Goal: Use online tool/utility: Utilize a website feature to perform a specific function

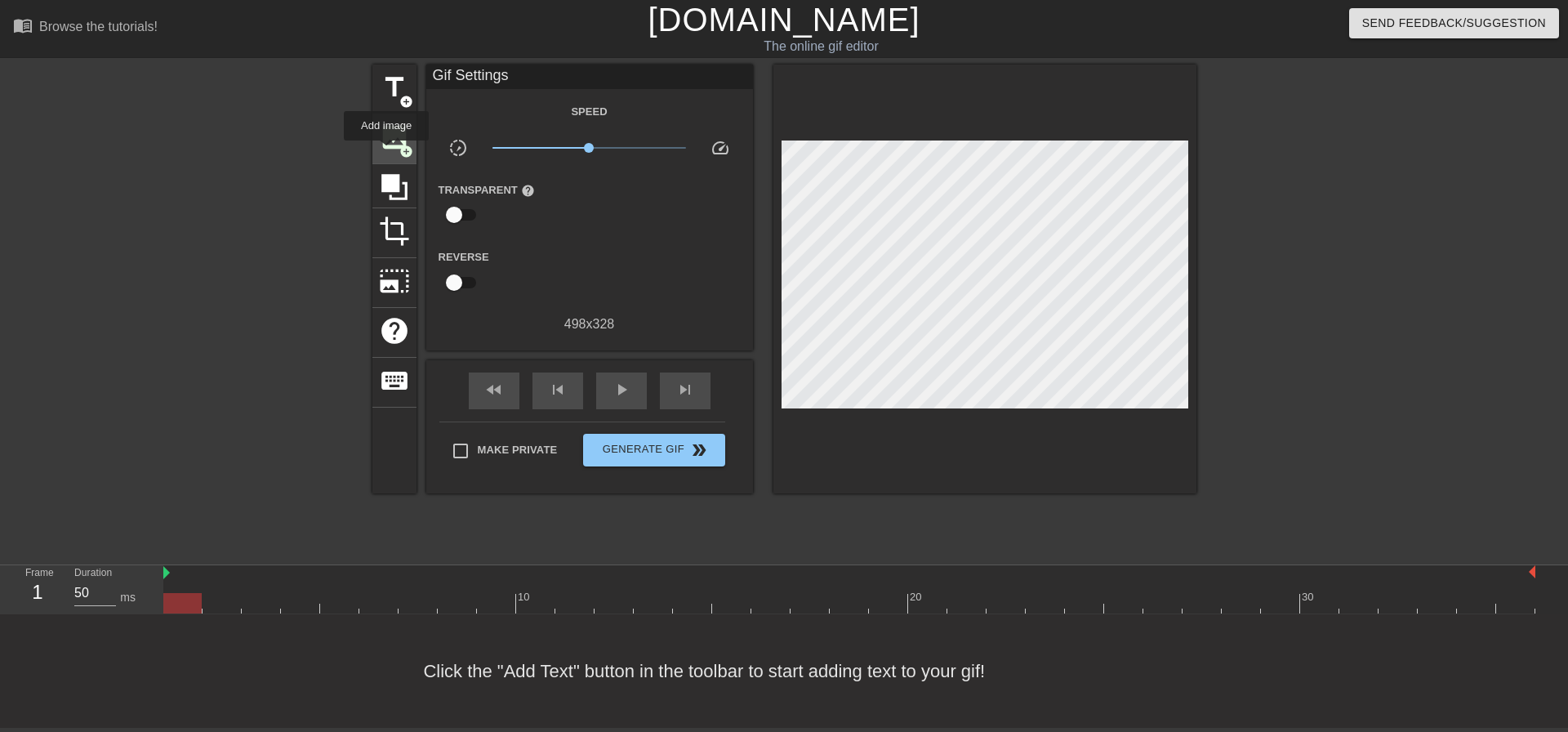
click at [386, 152] on div "image add_circle" at bounding box center [394, 139] width 44 height 50
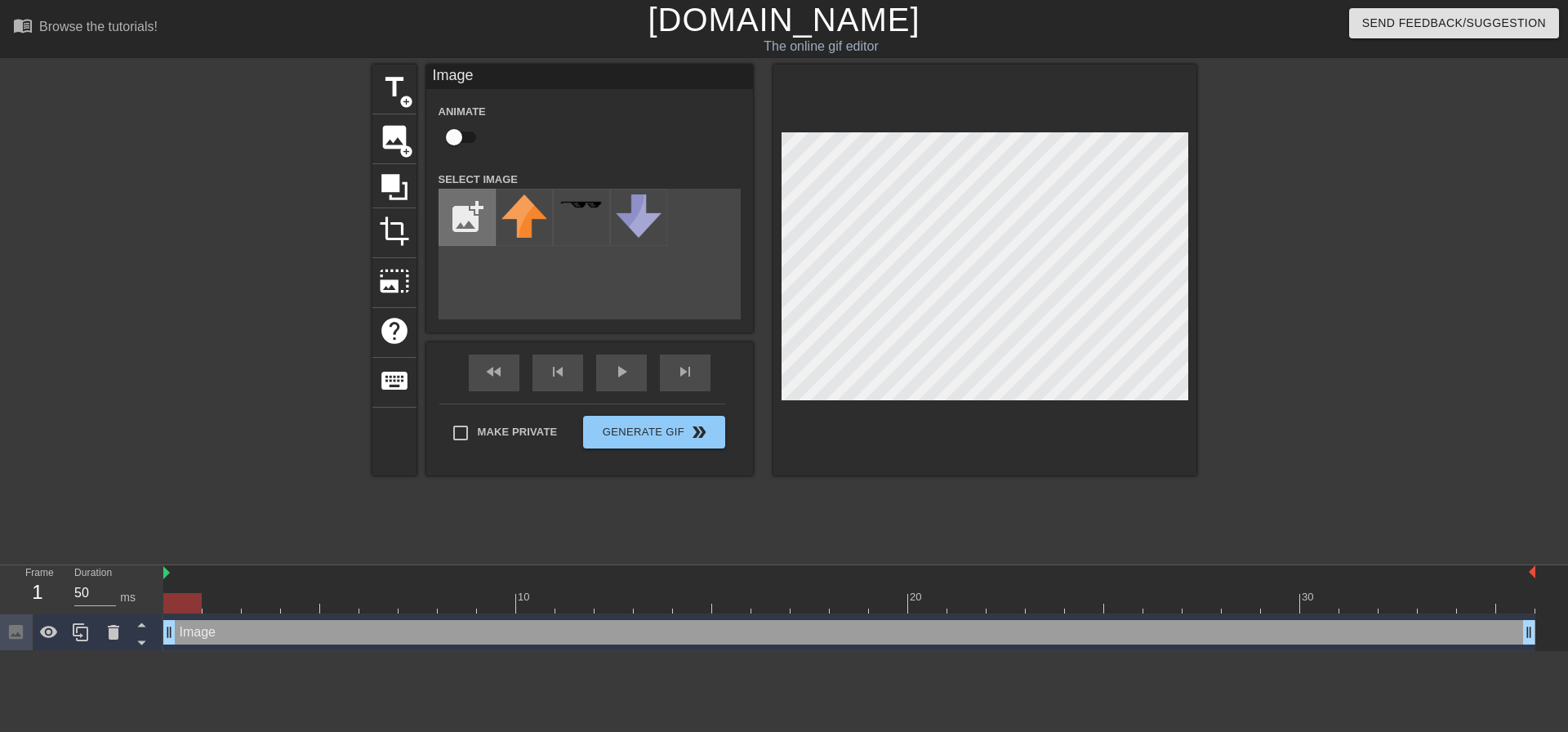
click at [470, 222] on input "file" at bounding box center [466, 216] width 55 height 55
type input "C:\fakepath\Screenshot [DATE] 153506.png"
click at [493, 207] on input "file" at bounding box center [466, 216] width 55 height 55
click at [501, 225] on div at bounding box center [524, 216] width 57 height 57
click at [49, 627] on icon at bounding box center [48, 632] width 18 height 12
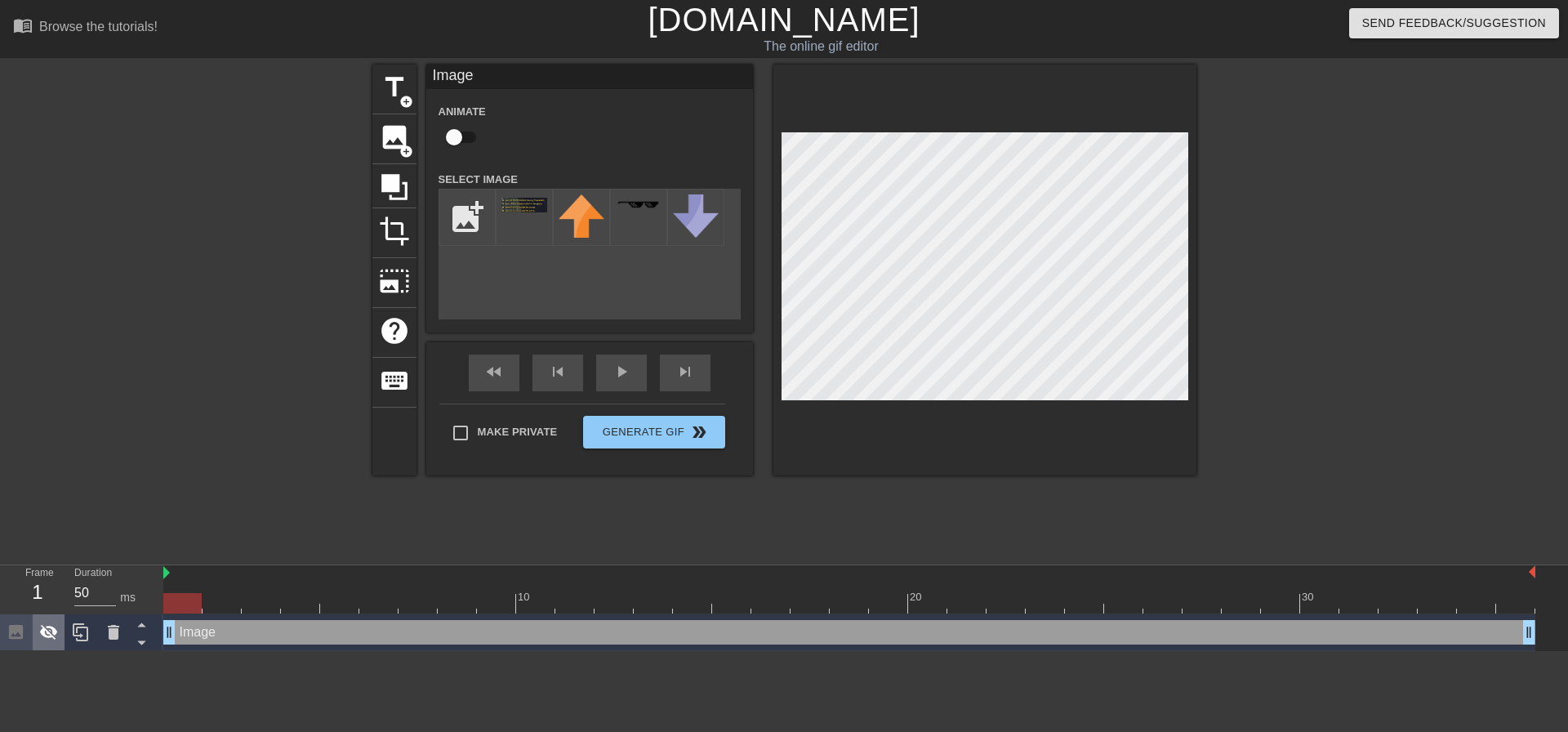
click at [49, 627] on icon at bounding box center [48, 633] width 18 height 16
click at [470, 209] on input "file" at bounding box center [466, 216] width 55 height 55
type input "C:\fakepath\Screenshot [DATE] 211814.png"
click at [568, 301] on div "add_photo_alternate" at bounding box center [589, 253] width 302 height 130
click at [517, 231] on div at bounding box center [524, 216] width 57 height 57
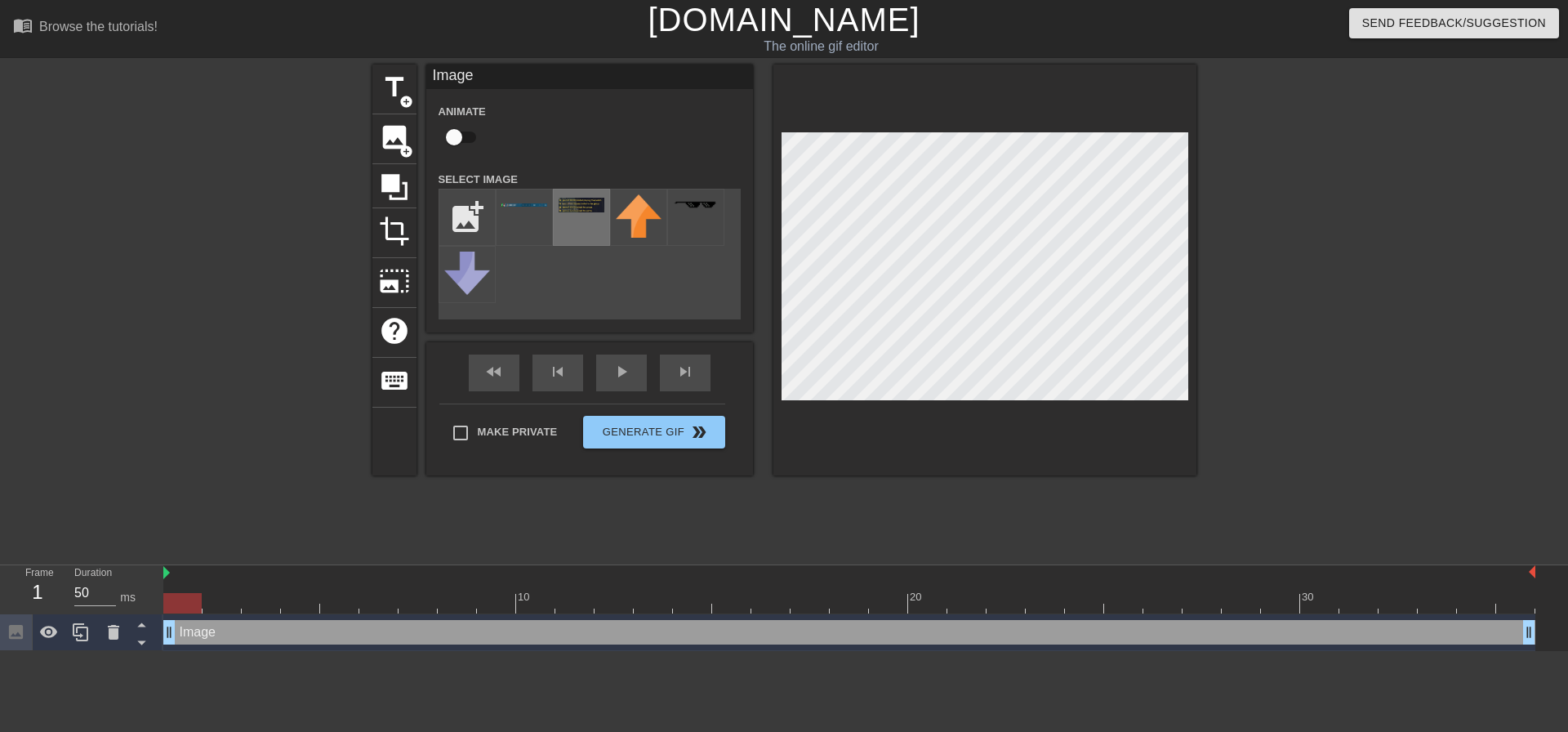
click at [596, 212] on img at bounding box center [582, 205] width 46 height 15
click at [607, 289] on div "add_photo_alternate" at bounding box center [589, 253] width 302 height 130
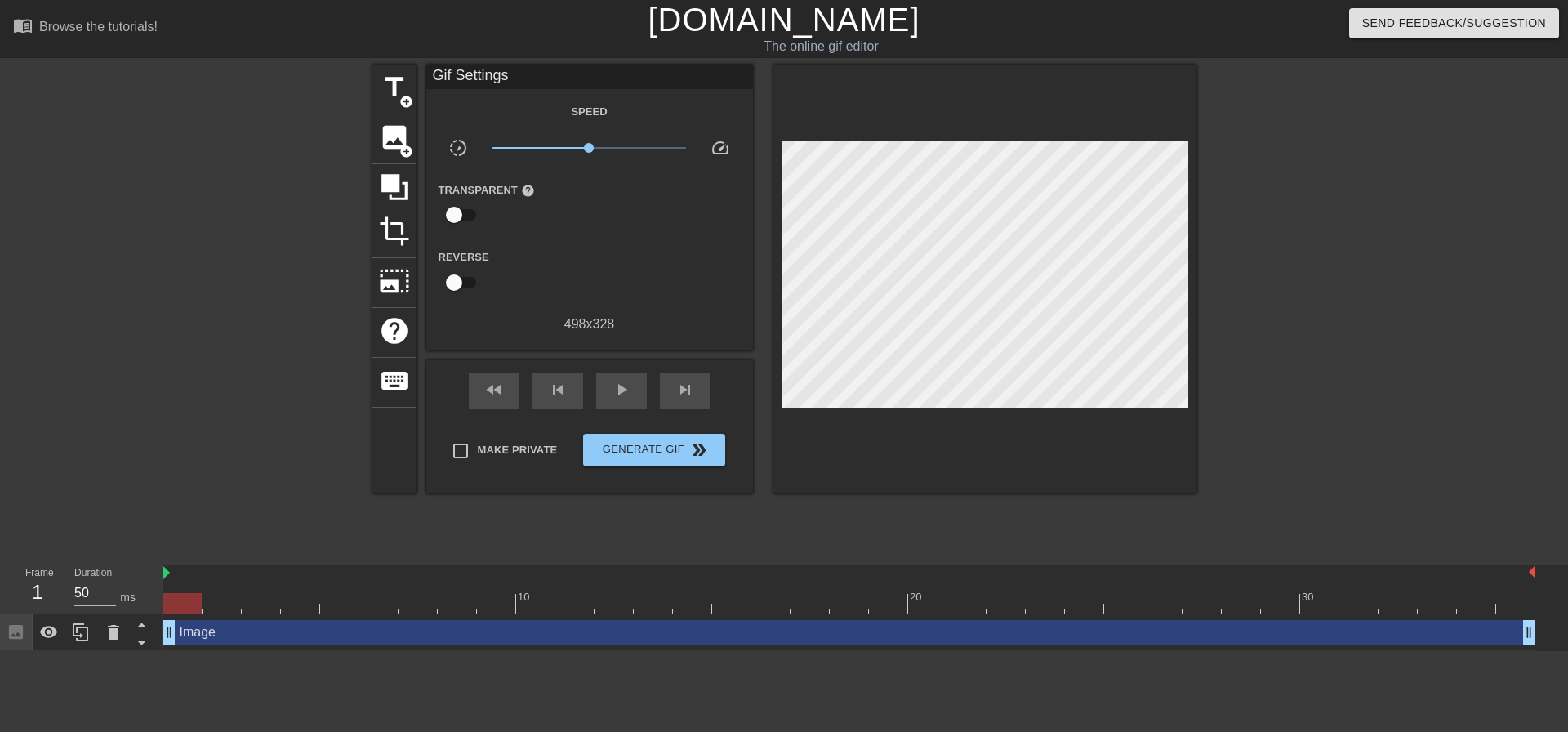
click at [795, 539] on div "title add_circle image add_circle crop photo_size_select_large help keyboard Gi…" at bounding box center [784, 309] width 824 height 490
click at [395, 148] on span "image" at bounding box center [394, 136] width 31 height 31
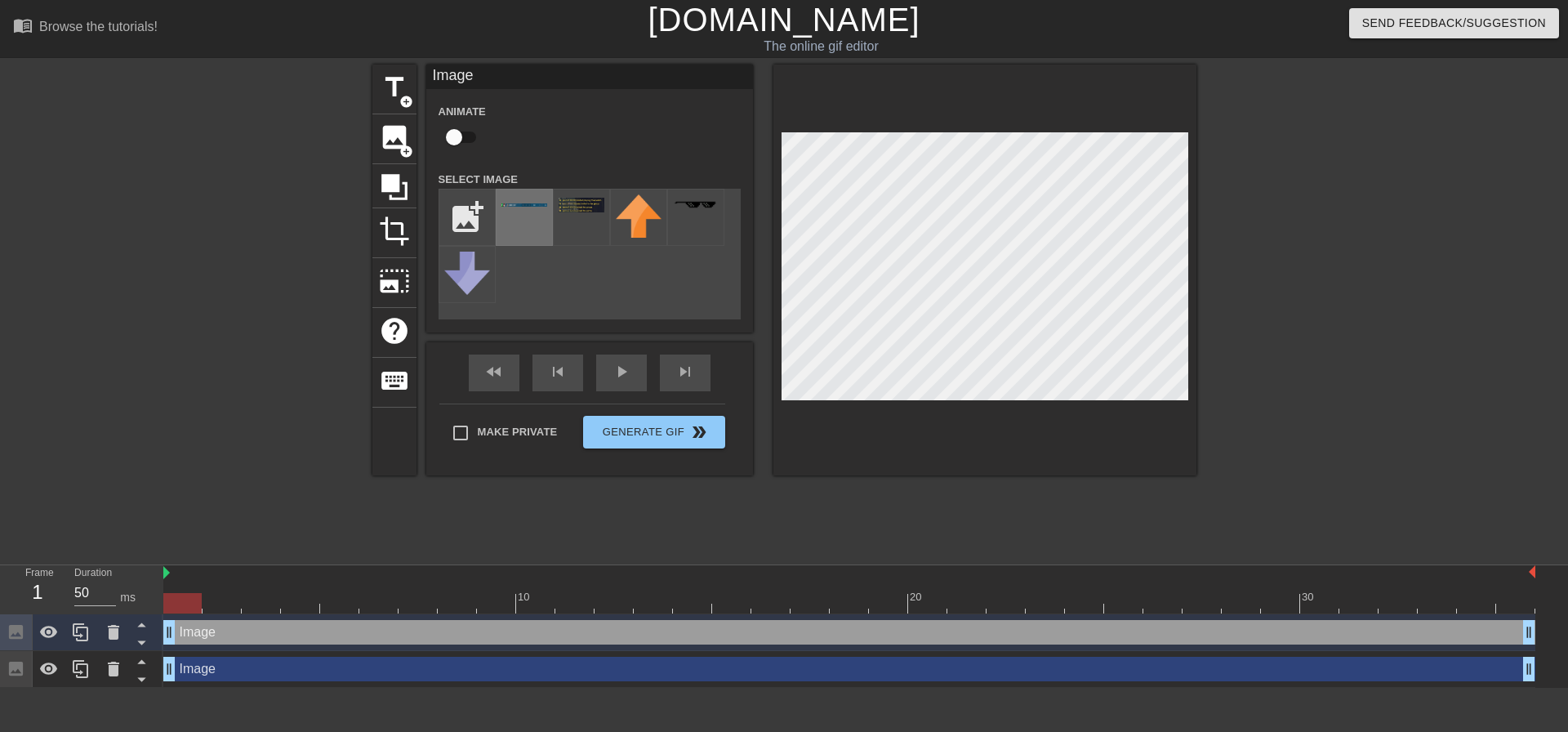
click at [517, 216] on div at bounding box center [524, 216] width 57 height 57
click at [1298, 220] on div at bounding box center [1338, 309] width 245 height 490
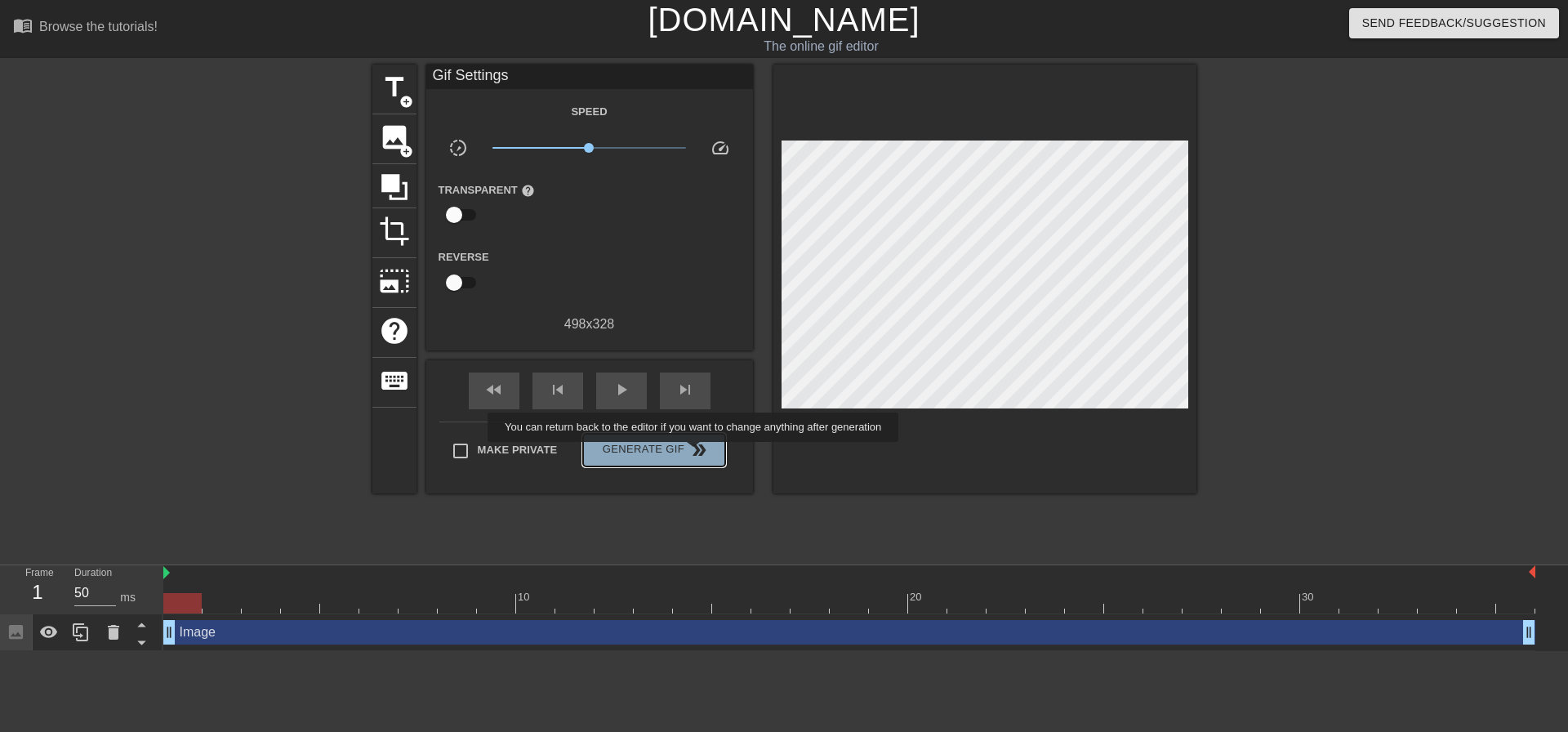
click at [695, 453] on span "double_arrow" at bounding box center [699, 450] width 19 height 19
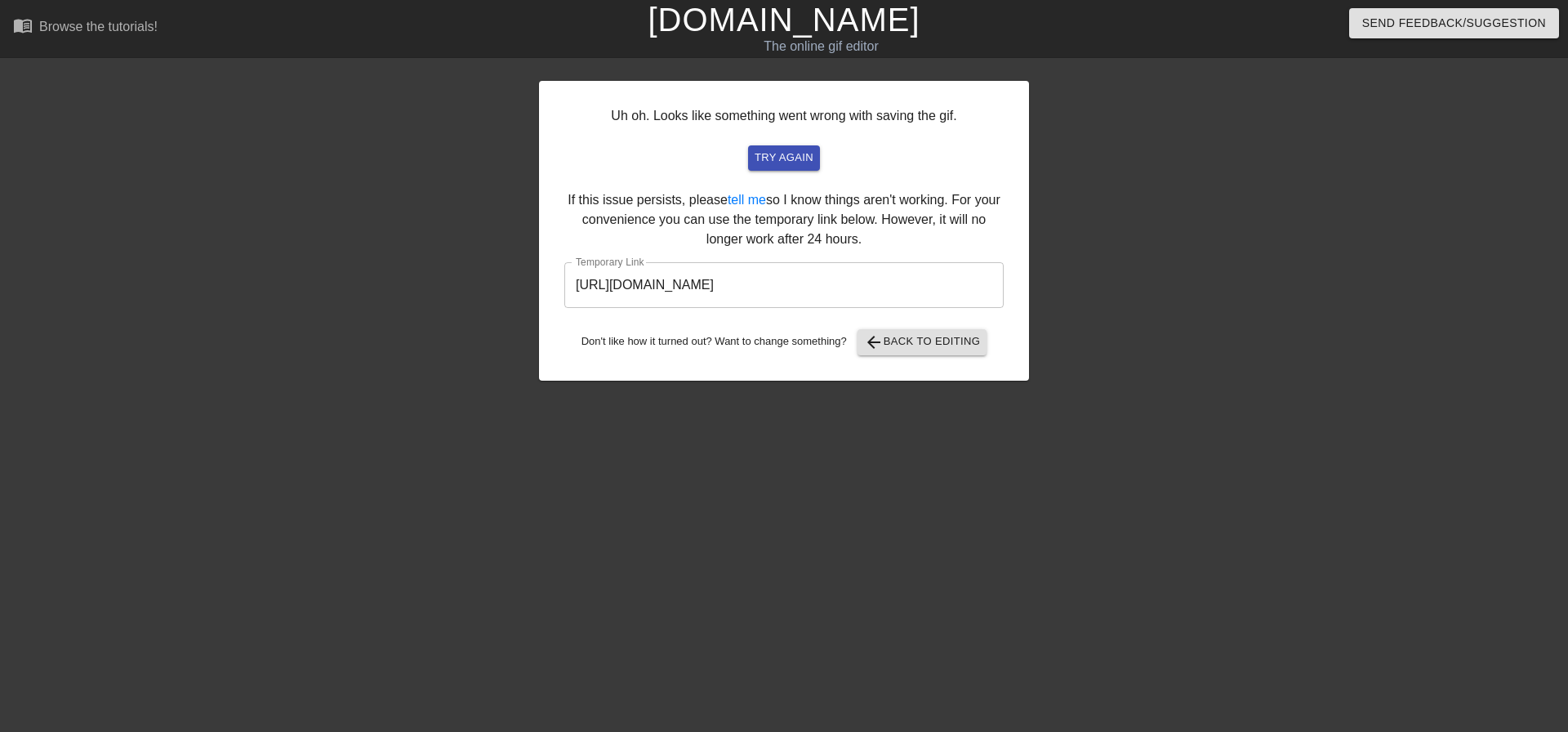
click at [852, 296] on input "[URL][DOMAIN_NAME]" at bounding box center [783, 285] width 439 height 46
